Goal: Task Accomplishment & Management: Manage account settings

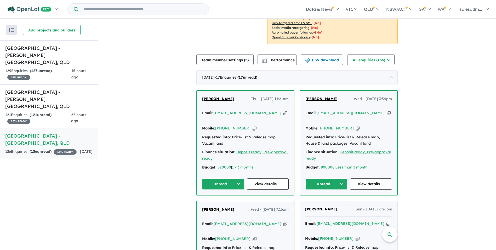
scroll to position [105, 0]
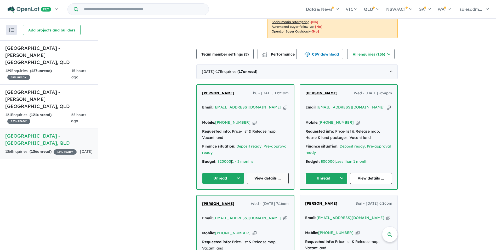
click at [276, 172] on link "View details ..." at bounding box center [268, 177] width 42 height 11
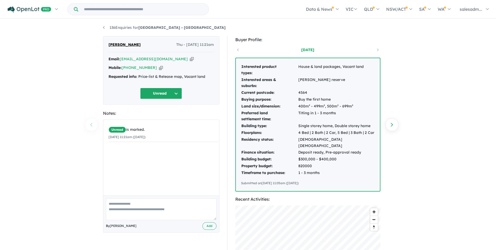
drag, startPoint x: 176, startPoint y: 59, endPoint x: 407, endPoint y: 68, distance: 231.4
click at [190, 59] on icon "button" at bounding box center [192, 58] width 4 height 5
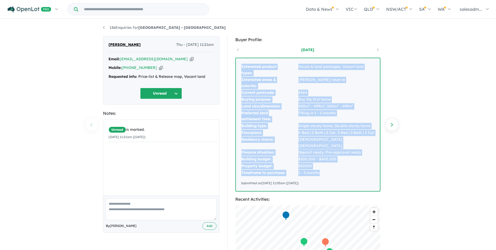
drag, startPoint x: 241, startPoint y: 65, endPoint x: 330, endPoint y: 166, distance: 134.2
click at [330, 166] on tbody "Interested product types: House & land packages, Vacant land Interested areas &…" at bounding box center [308, 119] width 134 height 113
copy tbody "Interested product types: House & land packages, Vacant land Interested areas &…"
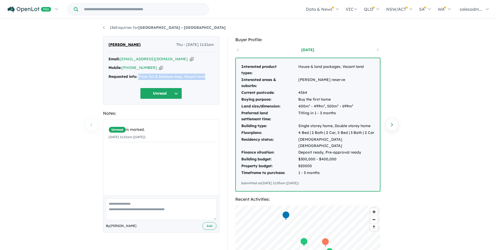
drag, startPoint x: 207, startPoint y: 76, endPoint x: 139, endPoint y: 74, distance: 68.6
click at [139, 74] on div "Requested info: Price-list & Release map, Vacant land" at bounding box center [161, 77] width 105 height 6
copy div "Price-list & Release map, Vacant land"
click at [108, 26] on link "136 Enquiries for Aviary Ridge Estate - Park Ridge" at bounding box center [164, 27] width 123 height 5
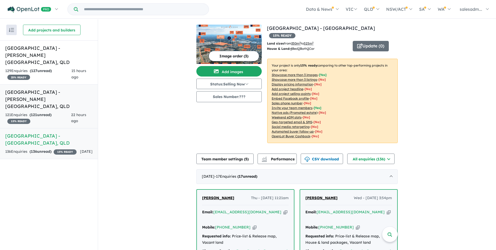
click at [55, 112] on div "121 Enquir ies ( 121 unread) 15 % READY" at bounding box center [38, 118] width 66 height 13
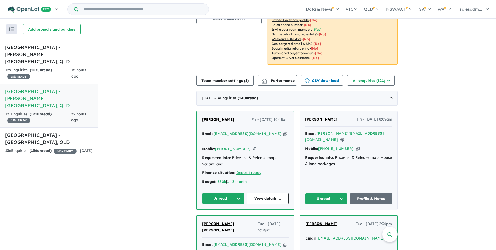
scroll to position [105, 0]
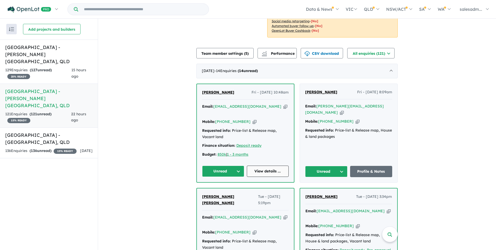
click at [259, 165] on link "View details ..." at bounding box center [268, 170] width 42 height 11
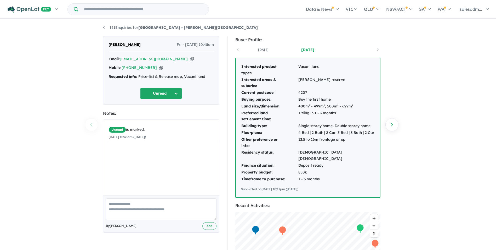
click at [190, 57] on icon "button" at bounding box center [192, 58] width 4 height 5
drag, startPoint x: 205, startPoint y: 76, endPoint x: 138, endPoint y: 77, distance: 67.5
click at [138, 77] on div "Requested info: Price-list & Release map, Vacant land" at bounding box center [161, 77] width 105 height 6
click at [119, 27] on link "121 Enquiries for Park Lane Reserve Estate - Logan Reserve" at bounding box center [180, 27] width 155 height 5
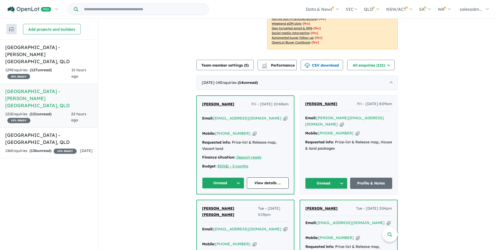
scroll to position [105, 0]
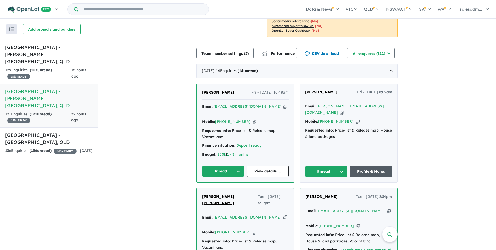
click at [355, 166] on link "Profile & Notes" at bounding box center [371, 171] width 42 height 11
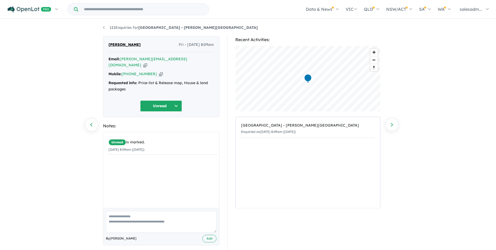
click at [147, 62] on icon "button" at bounding box center [145, 64] width 4 height 5
click at [159, 71] on icon "button" at bounding box center [161, 73] width 4 height 5
click at [147, 62] on icon "button" at bounding box center [145, 64] width 4 height 5
click at [138, 80] on div "Requested info: Price-list & Release map, House & land packages" at bounding box center [161, 86] width 105 height 13
copy div "Price-list & Release map, House & land packages"
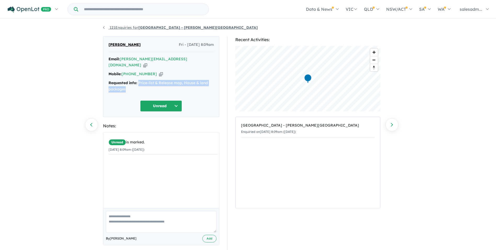
click at [123, 27] on link "121 Enquiries for Park Lane Reserve Estate - Logan Reserve" at bounding box center [180, 27] width 155 height 5
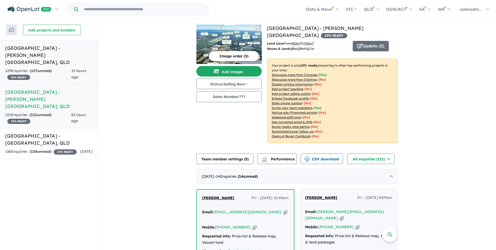
click at [27, 57] on h5 "Stone Ridge Estate - Logan Reserve , QLD" at bounding box center [48, 54] width 87 height 21
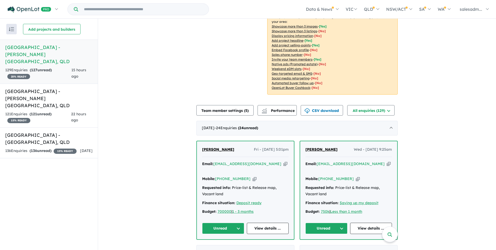
scroll to position [133, 0]
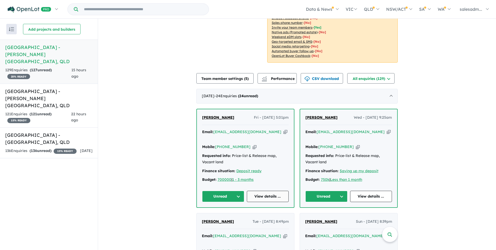
click at [281, 190] on link "View details ..." at bounding box center [268, 195] width 42 height 11
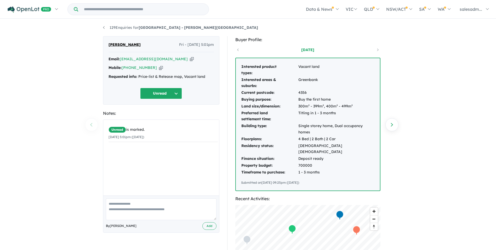
click at [190, 58] on icon "button" at bounding box center [192, 58] width 4 height 5
drag, startPoint x: 207, startPoint y: 77, endPoint x: 138, endPoint y: 75, distance: 68.6
click at [138, 75] on div "Requested info: Price-list & Release map, Vacant land" at bounding box center [161, 77] width 105 height 6
copy div "Price-list & Release map, Vacant land"
